Goal: Transaction & Acquisition: Purchase product/service

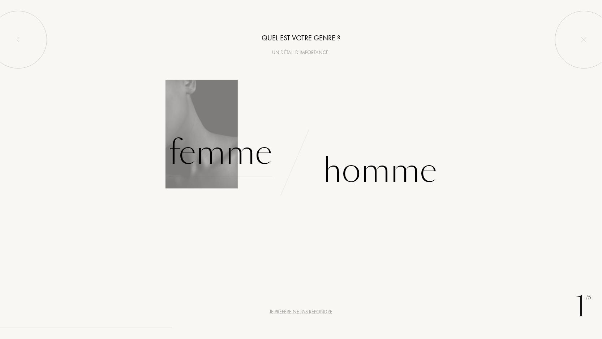
click at [241, 154] on div "Femme" at bounding box center [220, 153] width 103 height 49
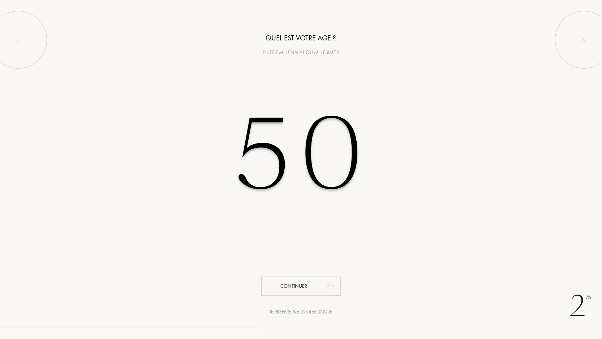
type input "5"
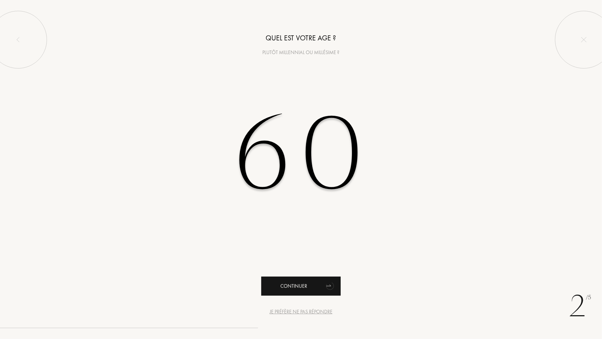
type input "60"
click at [298, 285] on div "Continuer" at bounding box center [300, 286] width 79 height 19
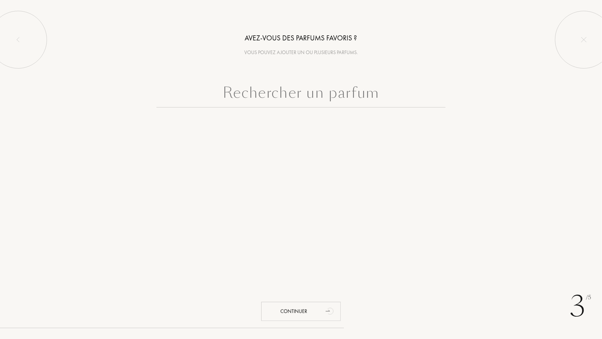
click at [289, 92] on input "text" at bounding box center [300, 95] width 289 height 26
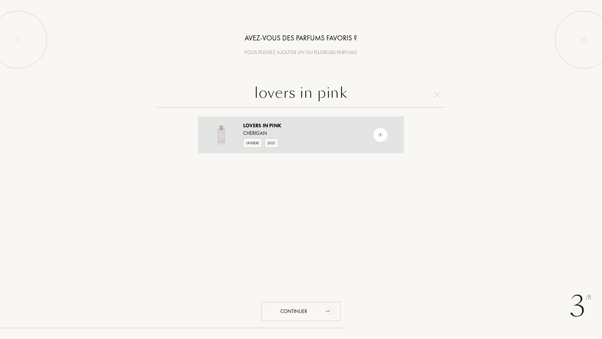
type input "lovers in pink"
click at [378, 132] on img at bounding box center [380, 135] width 7 height 7
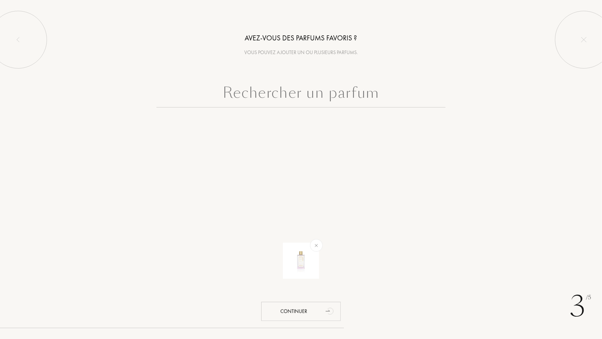
click at [267, 102] on input "text" at bounding box center [300, 95] width 289 height 26
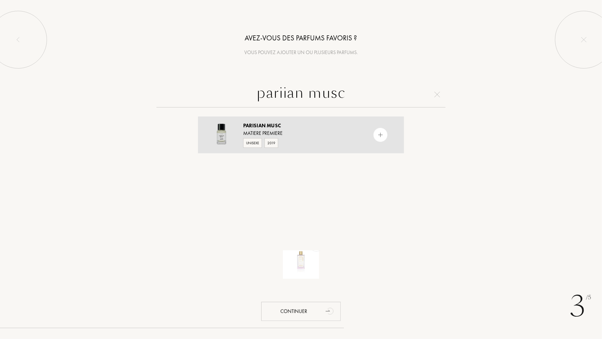
type input "pariian musc"
click at [253, 145] on div "Unisexe" at bounding box center [252, 143] width 19 height 10
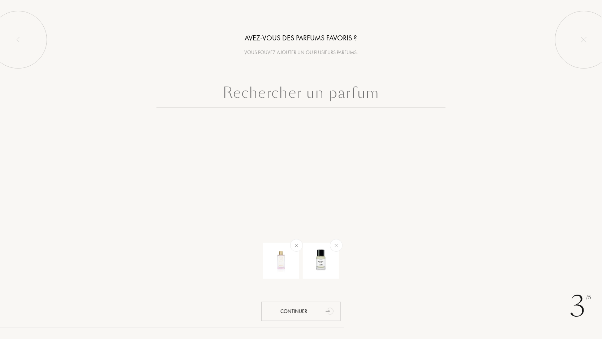
click at [257, 99] on input "text" at bounding box center [300, 95] width 289 height 26
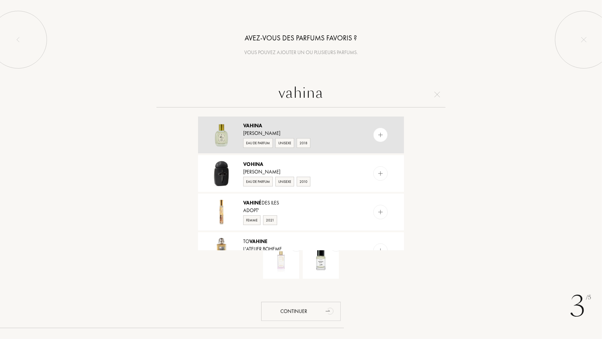
type input "vahina"
click at [381, 136] on img at bounding box center [380, 135] width 7 height 7
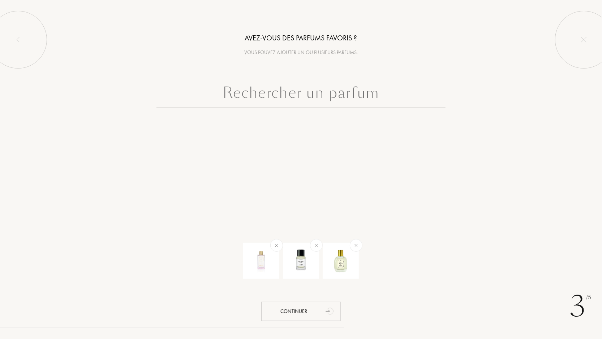
click at [227, 94] on input "text" at bounding box center [300, 95] width 289 height 26
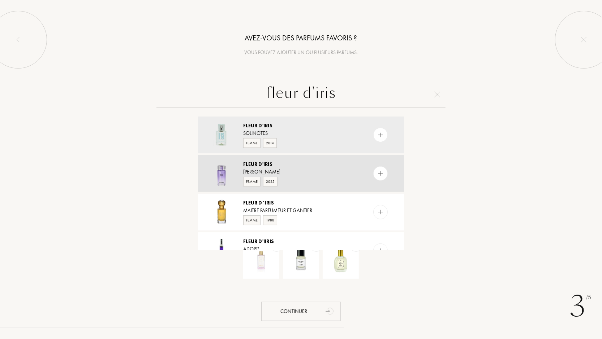
type input "fleur d'iris"
click at [377, 173] on img at bounding box center [380, 173] width 7 height 7
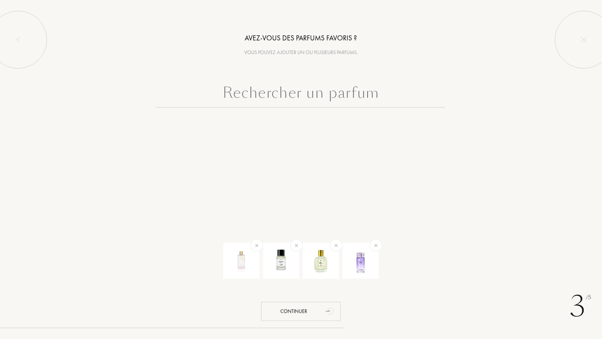
click at [268, 97] on input "text" at bounding box center [300, 95] width 289 height 26
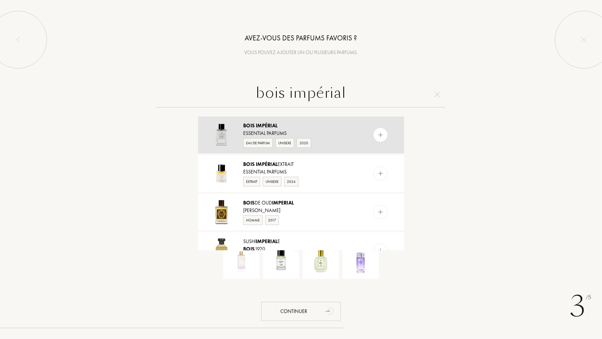
type input "bois impérial"
click at [262, 142] on div "Eau de Parfum" at bounding box center [258, 143] width 30 height 10
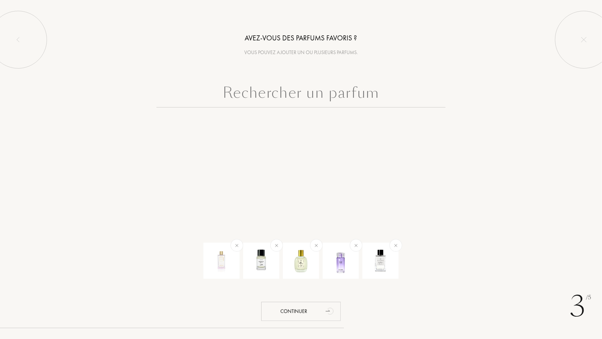
click at [300, 92] on input "text" at bounding box center [300, 95] width 289 height 26
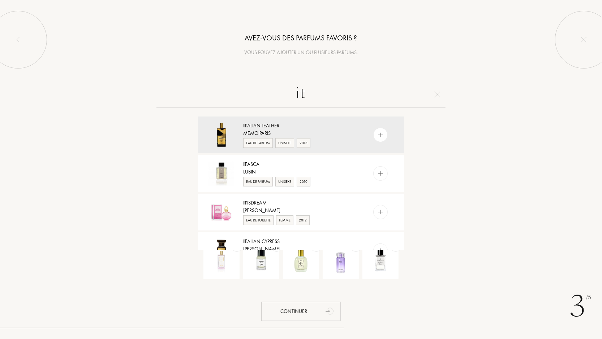
type input "i"
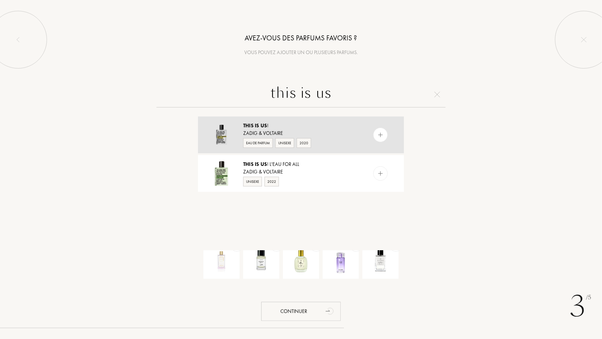
type input "this is us"
click at [383, 132] on img at bounding box center [380, 135] width 7 height 7
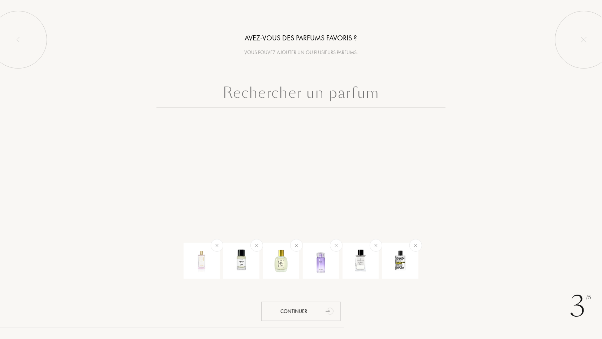
click at [355, 87] on input "text" at bounding box center [300, 95] width 289 height 26
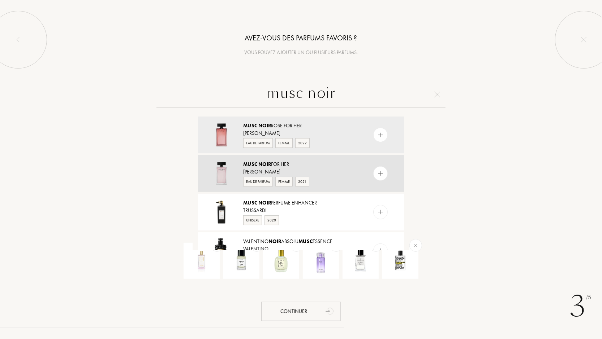
type input "musc noir"
click at [382, 172] on img at bounding box center [380, 173] width 7 height 7
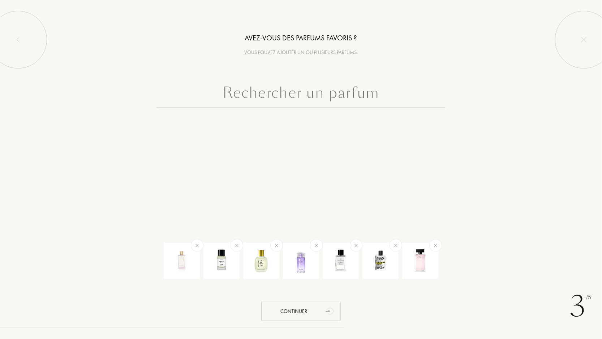
click at [307, 97] on input "text" at bounding box center [300, 95] width 289 height 26
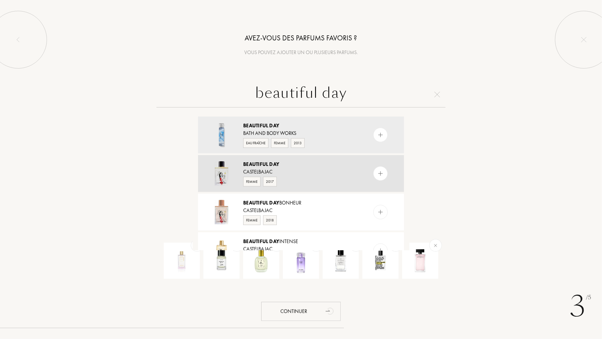
type input "beautiful day"
click at [379, 174] on img at bounding box center [380, 173] width 7 height 7
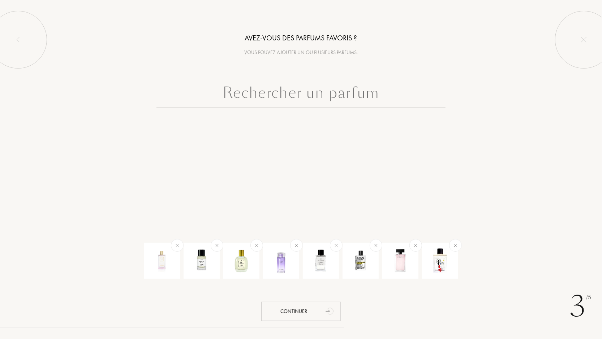
click at [290, 92] on input "text" at bounding box center [300, 95] width 289 height 26
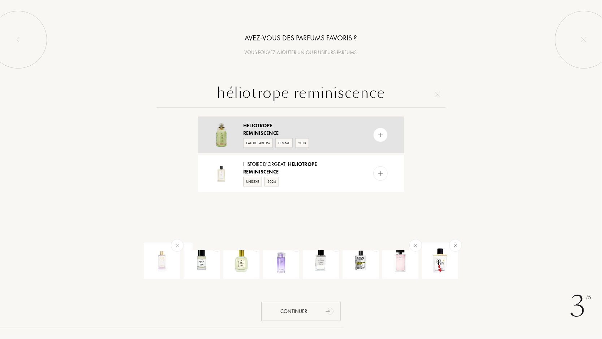
type input "héliotrope reminiscence"
click at [377, 134] on img at bounding box center [380, 135] width 7 height 7
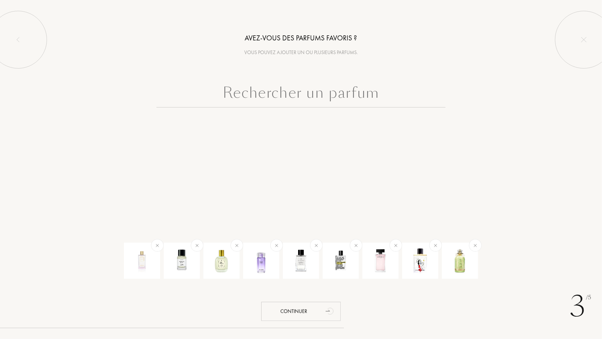
click at [334, 97] on input "text" at bounding box center [300, 95] width 289 height 26
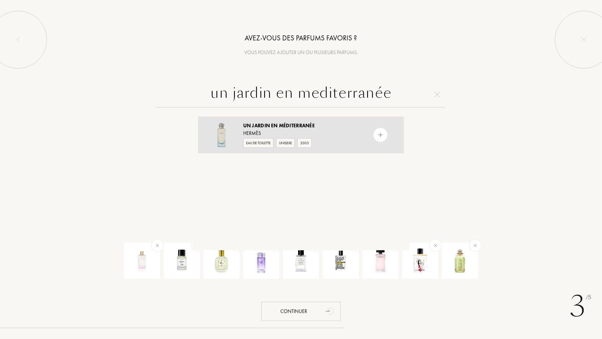
type input "un jardin en mediterranée"
click at [377, 132] on img at bounding box center [380, 135] width 7 height 7
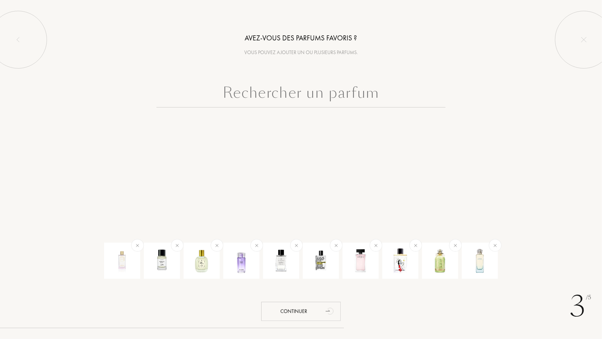
click at [348, 98] on input "text" at bounding box center [300, 95] width 289 height 26
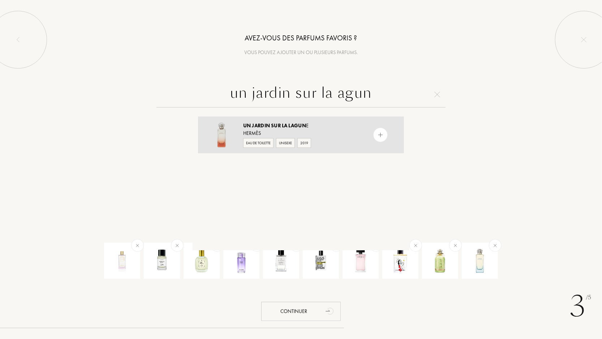
type input "un jardin sur la agun"
click at [374, 134] on div at bounding box center [380, 135] width 14 height 14
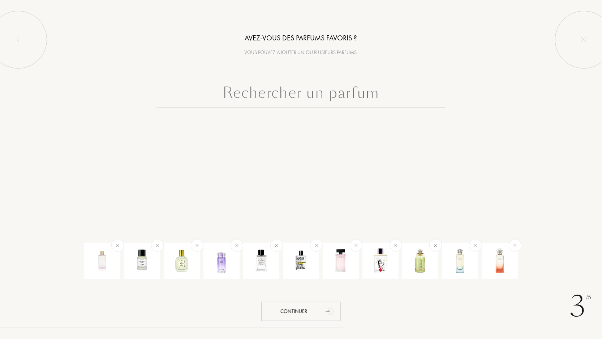
click at [306, 98] on input "text" at bounding box center [300, 95] width 289 height 26
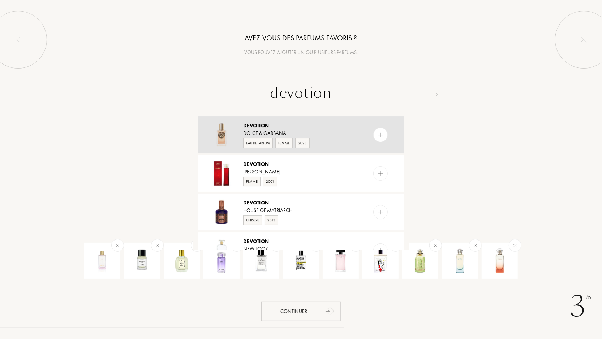
type input "devotion"
click at [380, 137] on img at bounding box center [380, 135] width 7 height 7
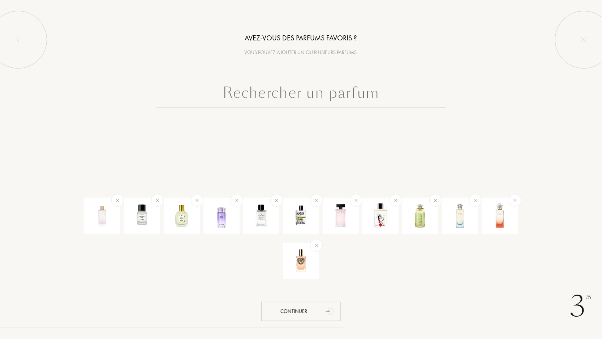
click at [312, 98] on input "text" at bounding box center [300, 95] width 289 height 26
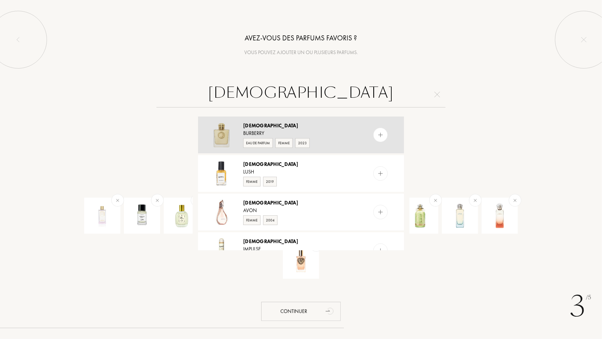
type input "goddess"
click at [378, 138] on img at bounding box center [380, 135] width 7 height 7
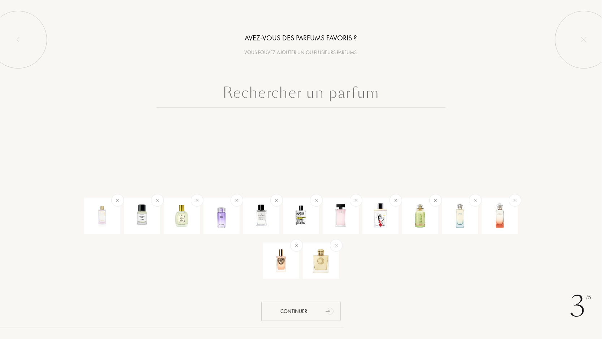
click at [300, 92] on input "text" at bounding box center [300, 95] width 289 height 26
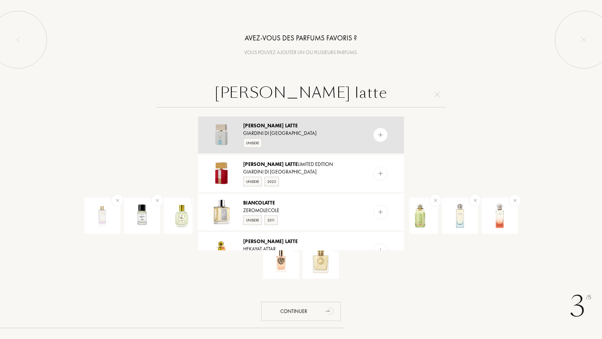
type input "bianco latte"
click at [377, 132] on img at bounding box center [380, 135] width 7 height 7
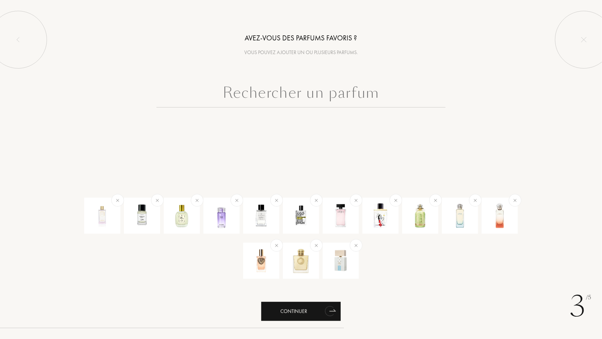
click at [300, 313] on div "Continuer" at bounding box center [300, 311] width 79 height 19
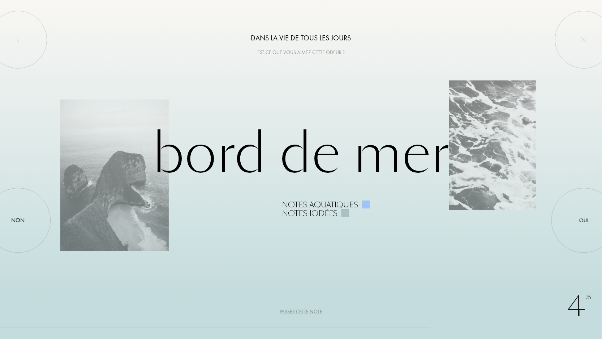
click at [300, 313] on div "Passer cette note" at bounding box center [300, 312] width 43 height 8
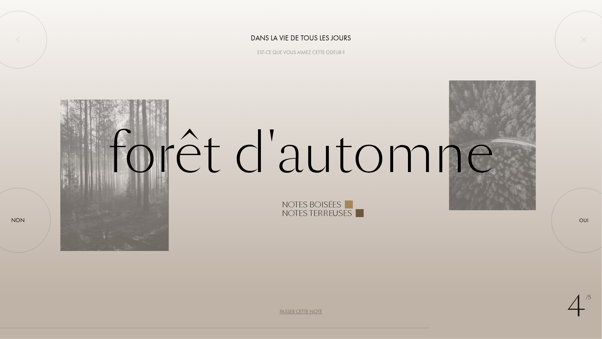
click at [300, 313] on div "Passer cette note" at bounding box center [300, 312] width 43 height 8
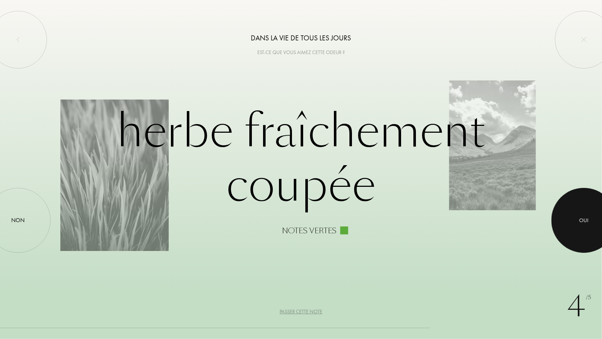
click at [575, 225] on div at bounding box center [583, 220] width 65 height 65
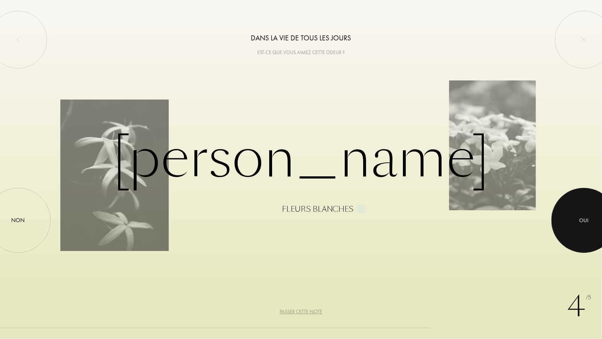
click at [572, 216] on div at bounding box center [583, 220] width 65 height 65
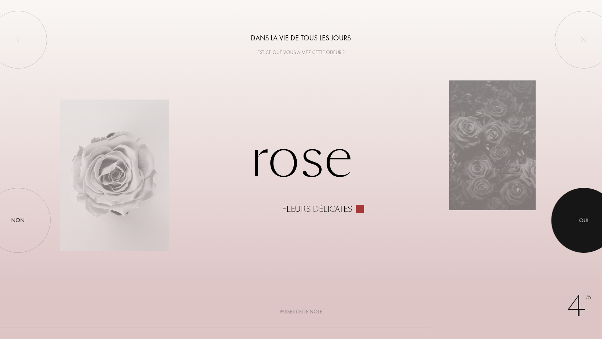
click at [580, 224] on div "Oui" at bounding box center [583, 221] width 9 height 8
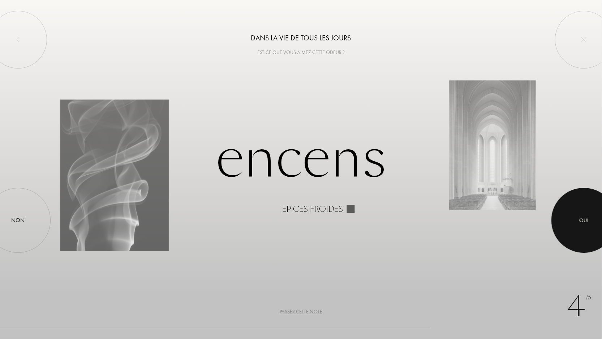
click at [582, 222] on div "Oui" at bounding box center [583, 221] width 9 height 8
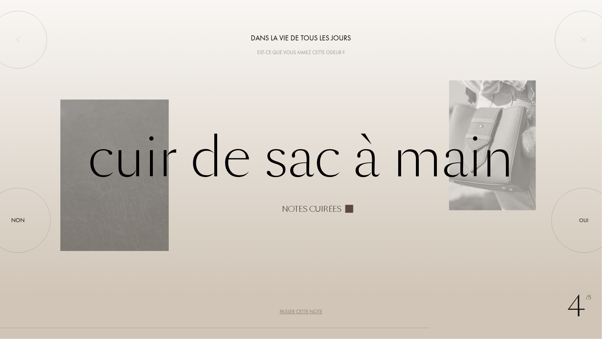
click at [311, 311] on div "Passer cette note" at bounding box center [300, 312] width 43 height 8
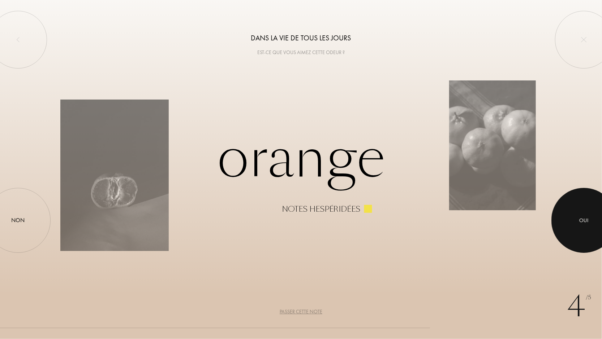
click at [586, 222] on div "Oui" at bounding box center [583, 221] width 9 height 8
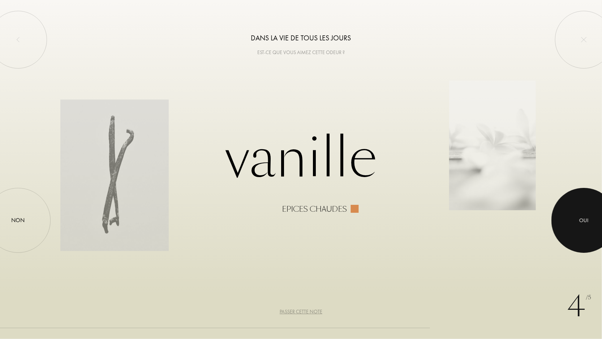
click at [586, 222] on div "Oui" at bounding box center [583, 221] width 9 height 8
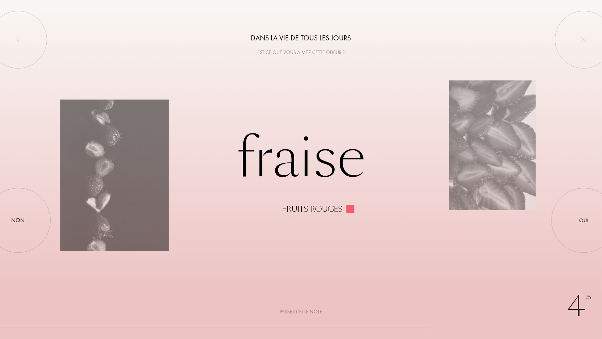
click at [309, 313] on div "Passer cette note" at bounding box center [300, 312] width 43 height 8
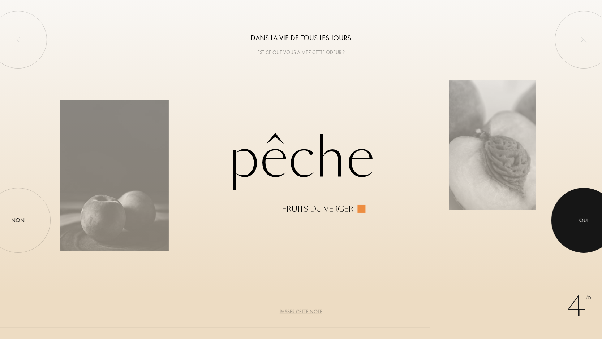
click at [574, 223] on div at bounding box center [583, 220] width 65 height 65
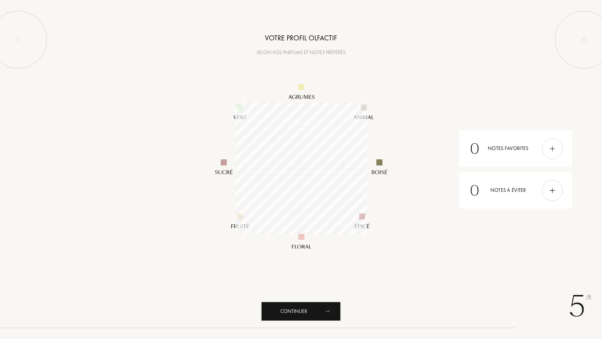
scroll to position [132, 132]
click at [293, 313] on div "Continuer" at bounding box center [300, 311] width 79 height 19
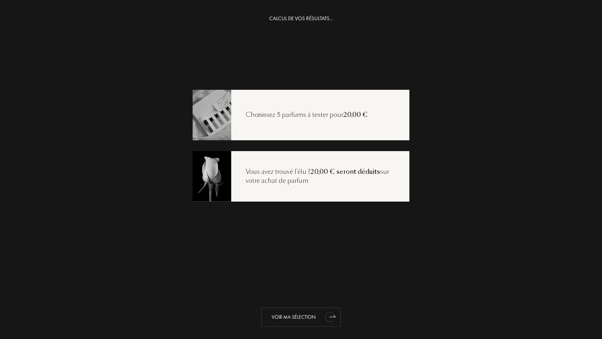
click at [309, 317] on div "Voir ma sélection" at bounding box center [300, 317] width 79 height 19
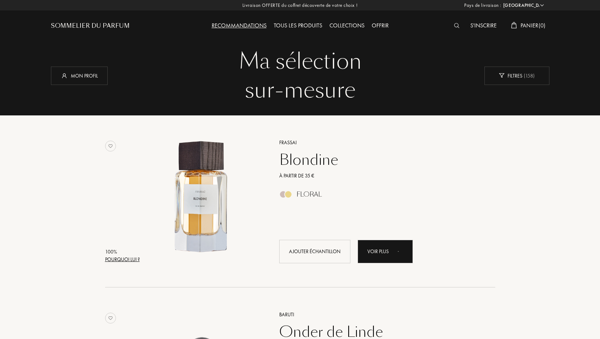
select select "FR"
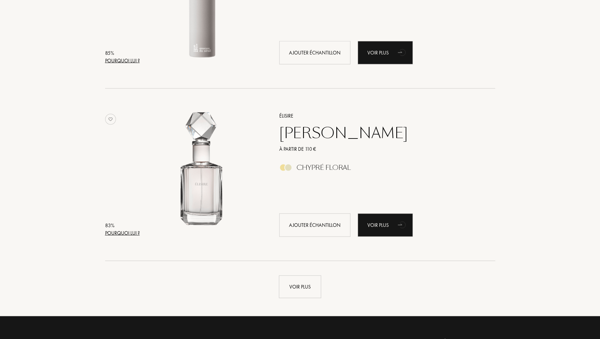
scroll to position [1661, 0]
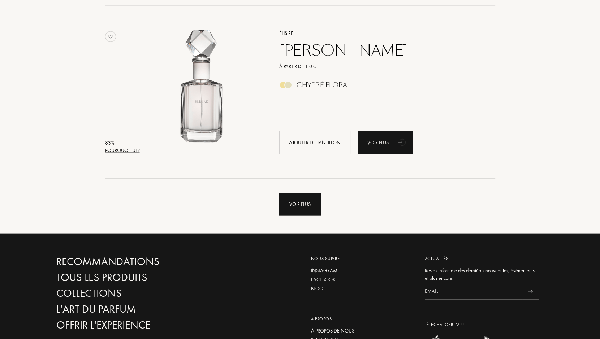
click at [303, 211] on div "Voir plus" at bounding box center [300, 204] width 42 height 23
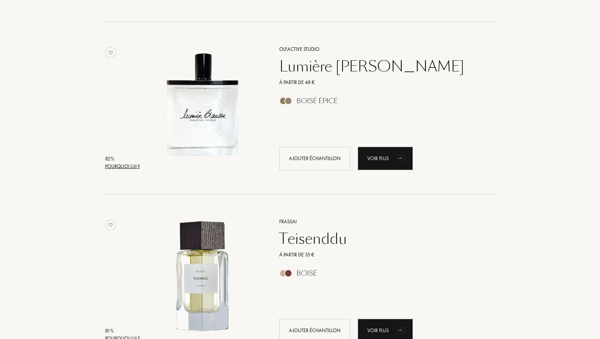
scroll to position [2383, 0]
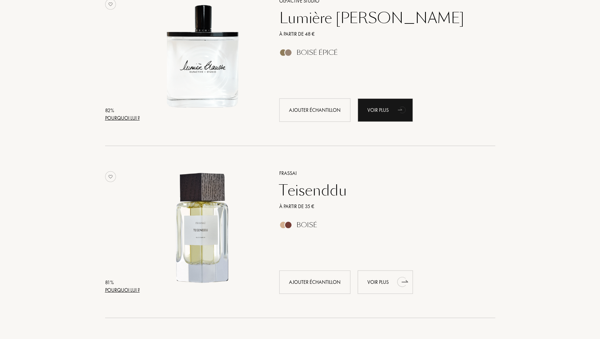
click at [365, 283] on div "Voir plus" at bounding box center [384, 282] width 55 height 23
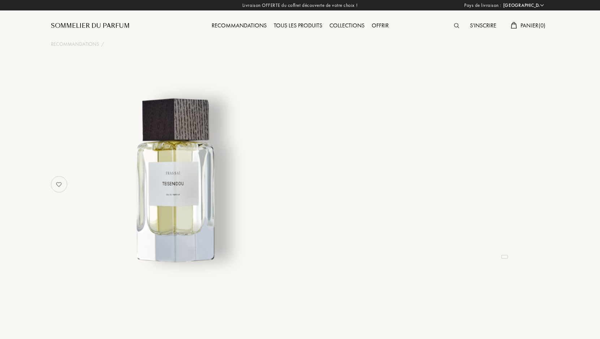
select select "FR"
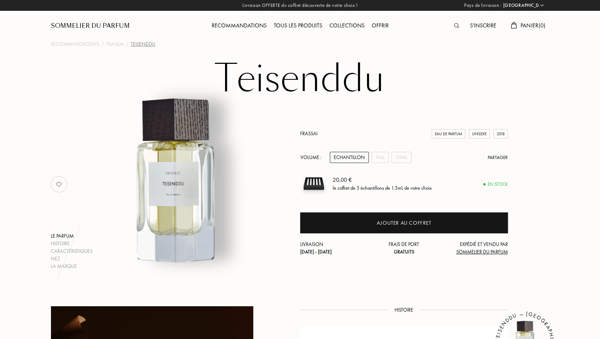
click at [281, 27] on div "Tous les produits" at bounding box center [298, 25] width 56 height 9
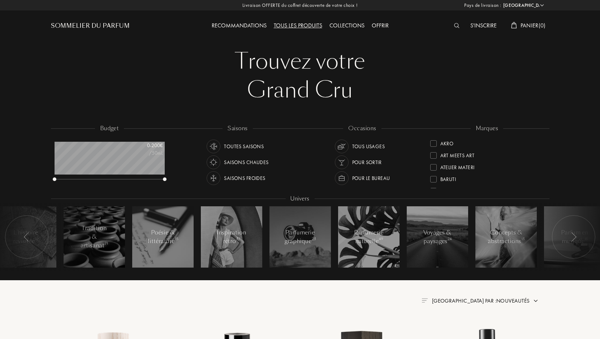
select select "FR"
click at [356, 145] on div "Tous usages" at bounding box center [368, 147] width 33 height 14
click at [257, 146] on div "Toutes saisons" at bounding box center [244, 147] width 40 height 14
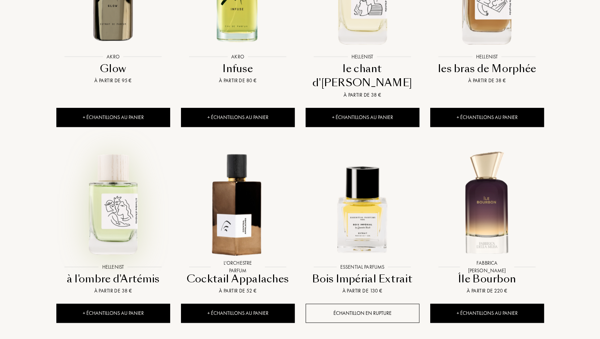
scroll to position [722, 0]
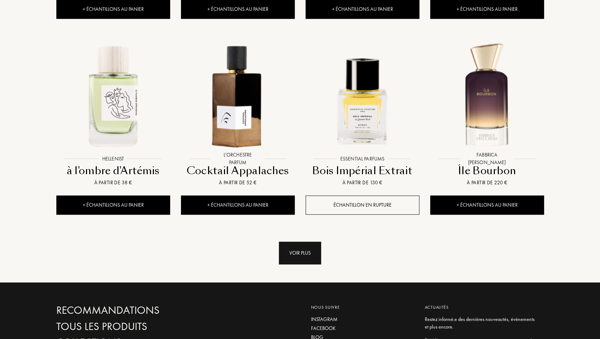
click at [307, 242] on div "Voir plus" at bounding box center [300, 253] width 42 height 23
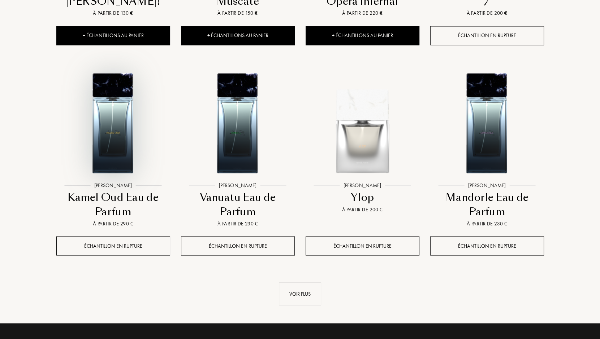
scroll to position [1300, 0]
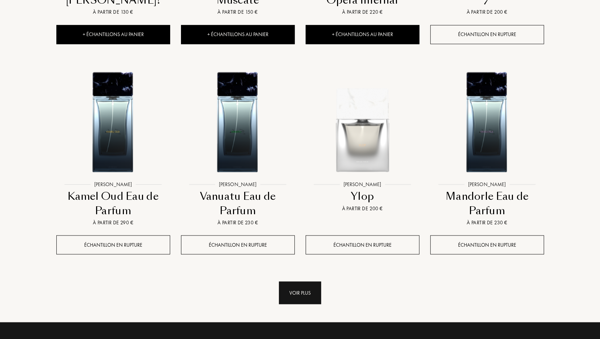
click at [305, 282] on div "Voir plus" at bounding box center [300, 293] width 42 height 23
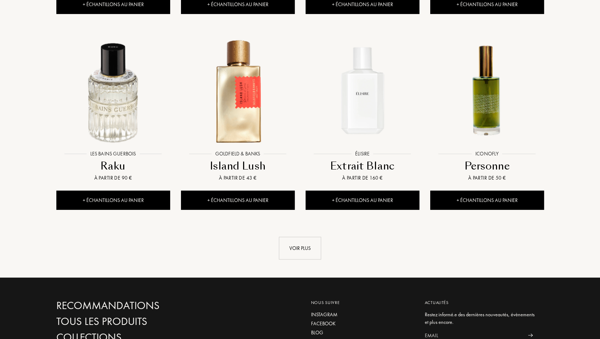
scroll to position [1950, 0]
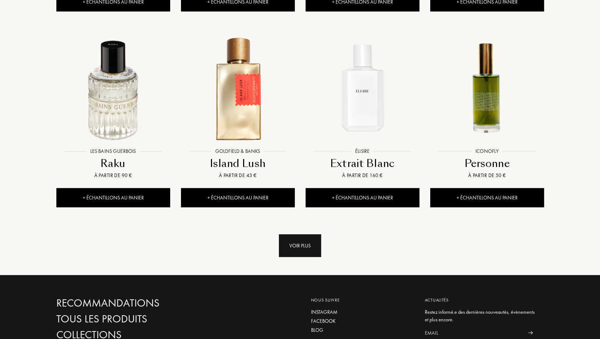
click at [295, 235] on div "Voir plus" at bounding box center [300, 246] width 42 height 23
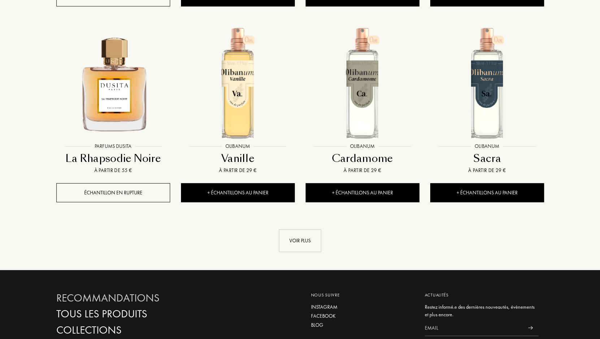
scroll to position [2528, 0]
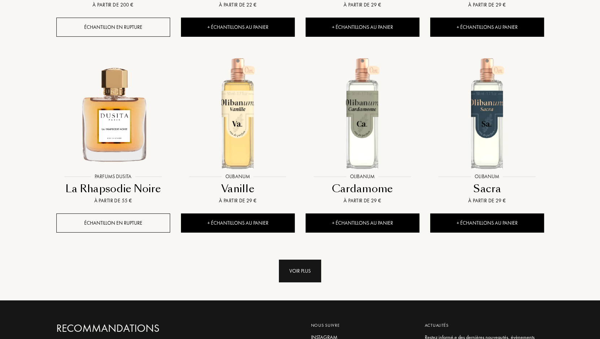
click at [296, 260] on div "Voir plus" at bounding box center [300, 271] width 42 height 23
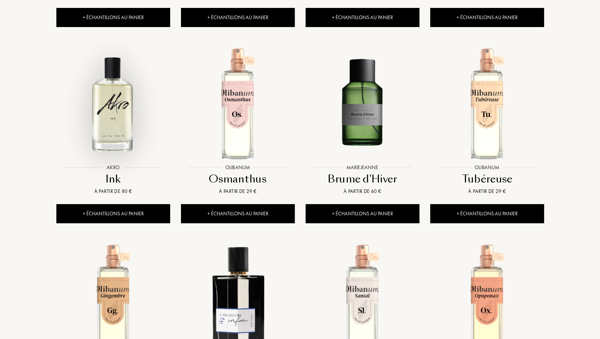
scroll to position [2853, 0]
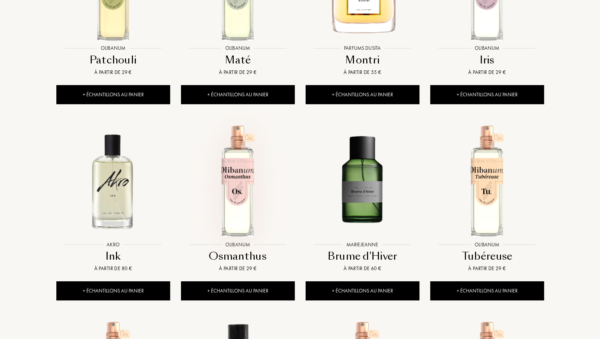
click at [237, 127] on img at bounding box center [238, 181] width 112 height 112
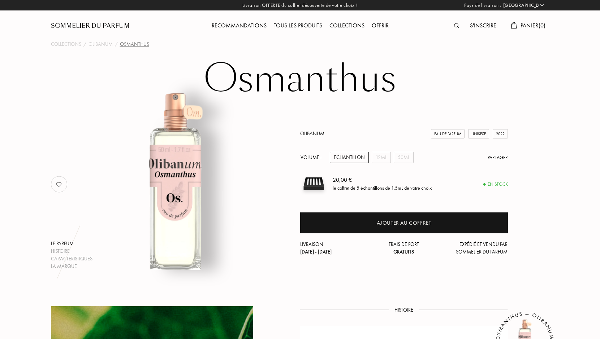
select select "FR"
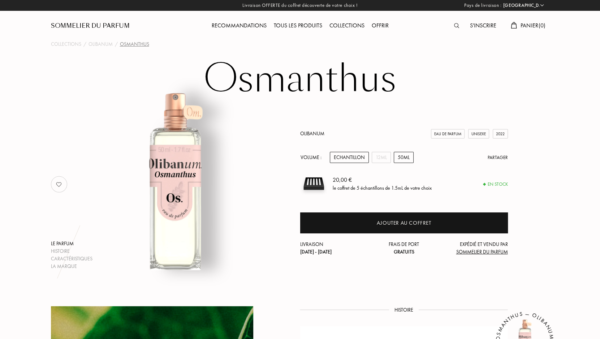
click at [403, 160] on div "50mL" at bounding box center [404, 157] width 20 height 11
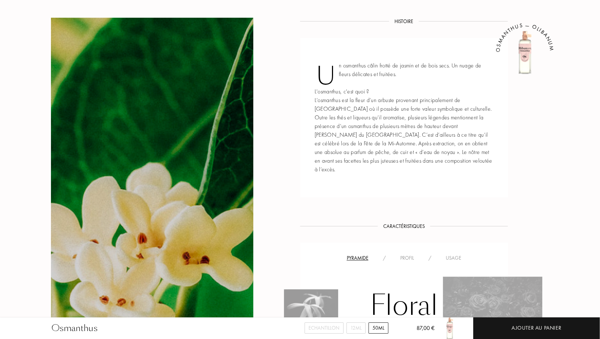
scroll to position [108, 0]
